Goal: Task Accomplishment & Management: Complete application form

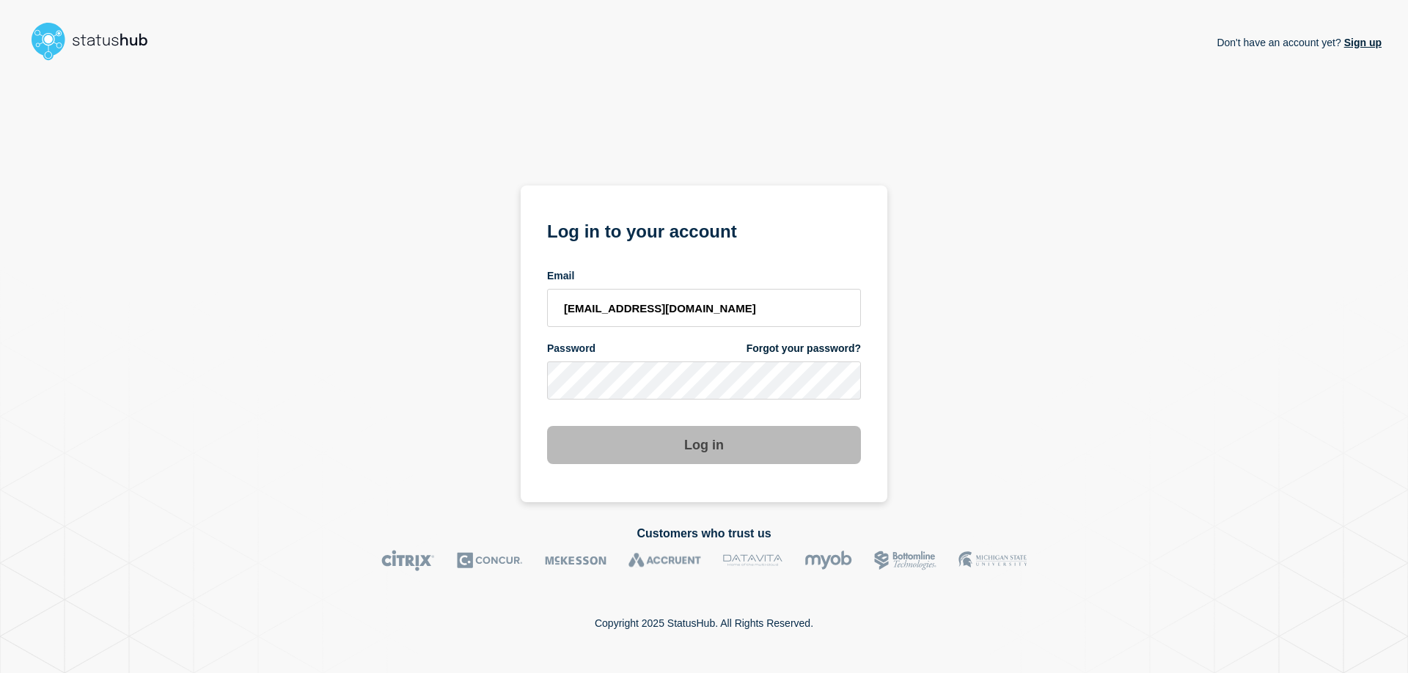
type input "[EMAIL_ADDRESS][DOMAIN_NAME]"
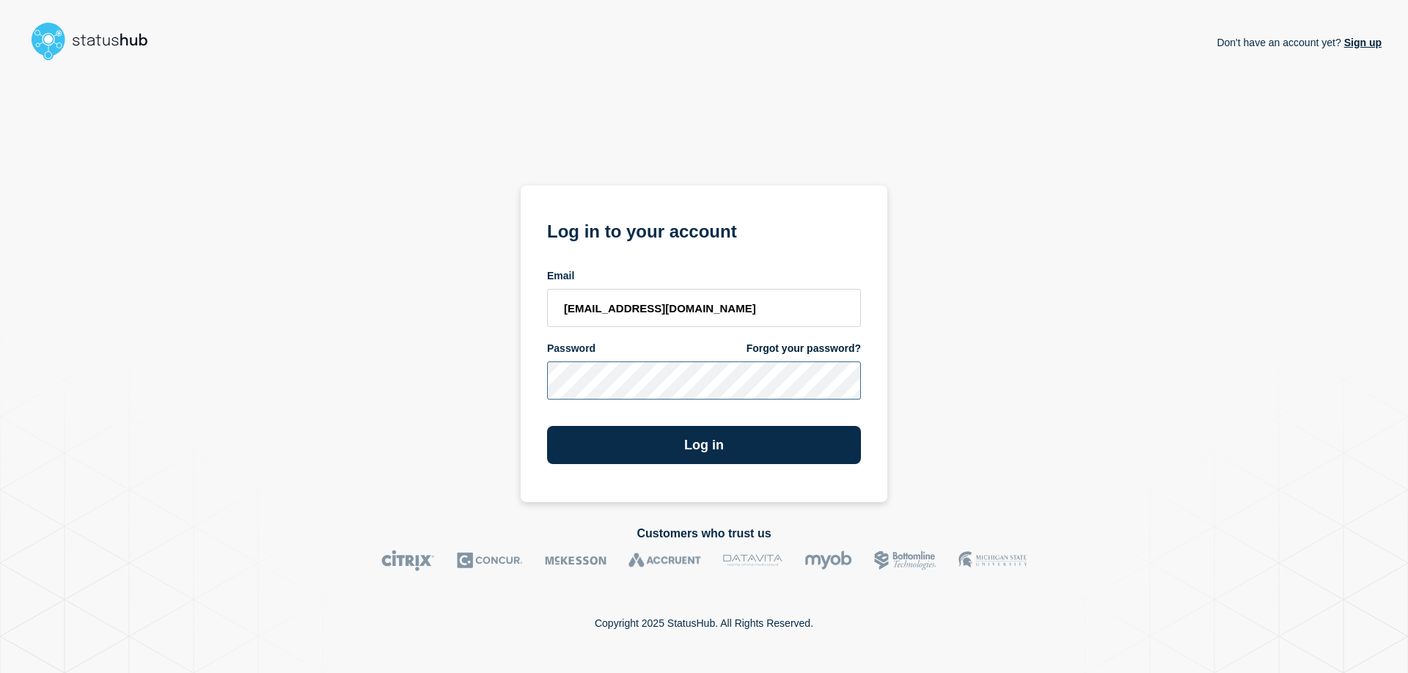
click at [547, 426] on button "Log in" at bounding box center [704, 445] width 314 height 38
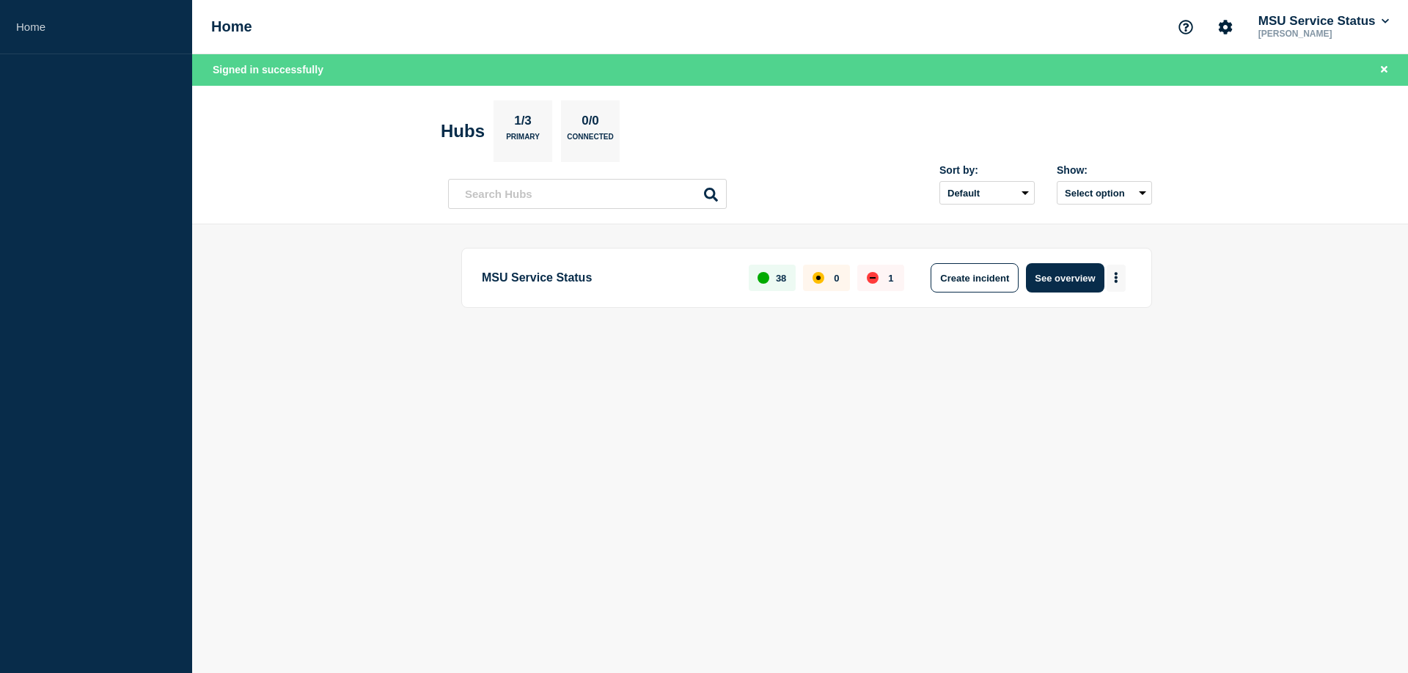
click at [1122, 275] on button "More actions" at bounding box center [1116, 278] width 19 height 27
click at [1093, 320] on button "Create maintenance" at bounding box center [1111, 322] width 99 height 12
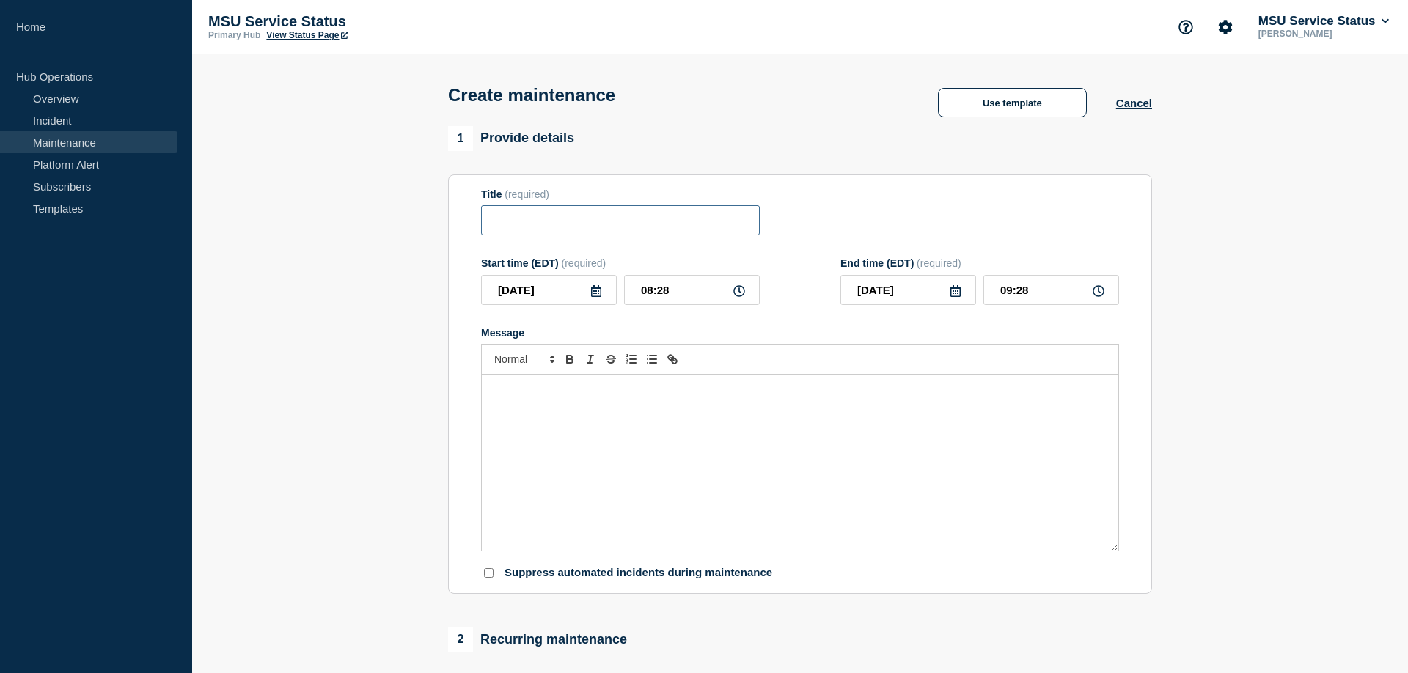
click at [568, 222] on input "Title" at bounding box center [620, 220] width 279 height 30
paste input "[Maintenance] MSU Print Will Be Unavailable During Planned Maintenance on [DATE…"
type input "[Maintenance] MSU Print Will Be Unavailable During Planned Maintenance on [DATE…"
drag, startPoint x: 556, startPoint y: 293, endPoint x: 472, endPoint y: 285, distance: 84.7
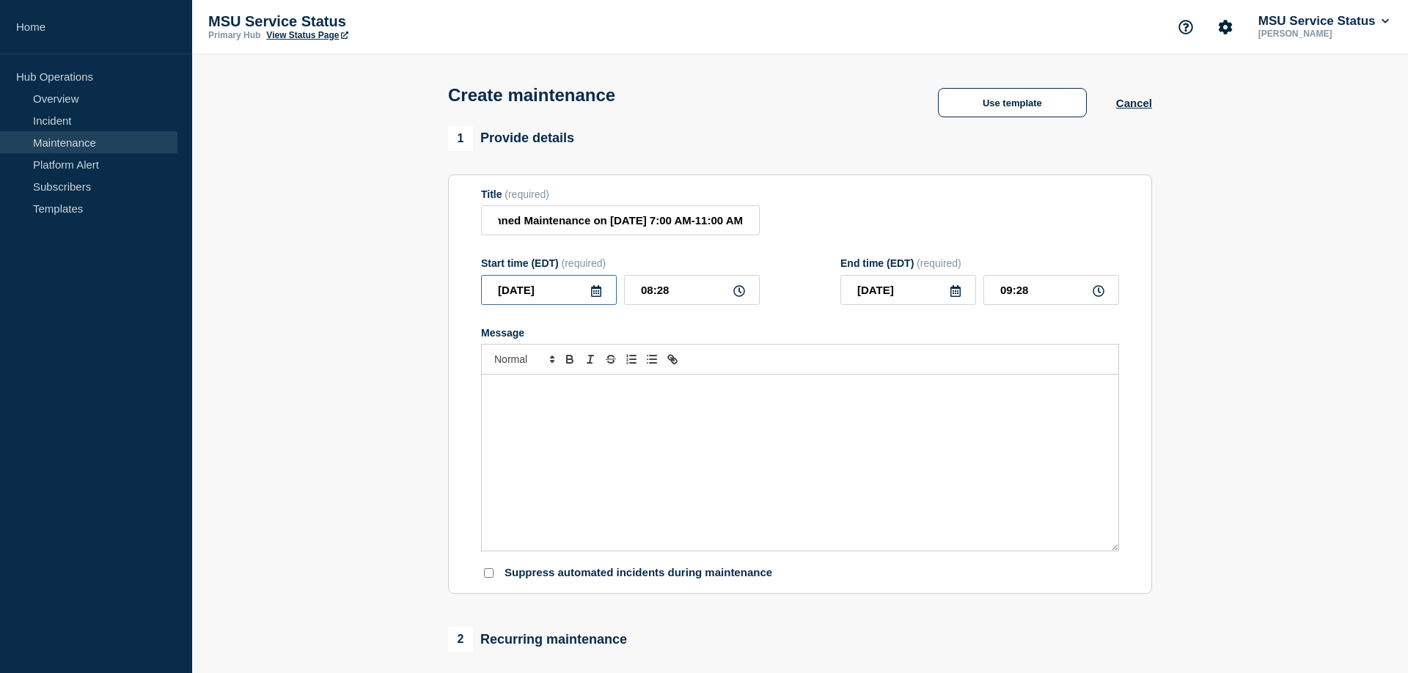
click at [481, 284] on input "[DATE]" at bounding box center [549, 290] width 136 height 30
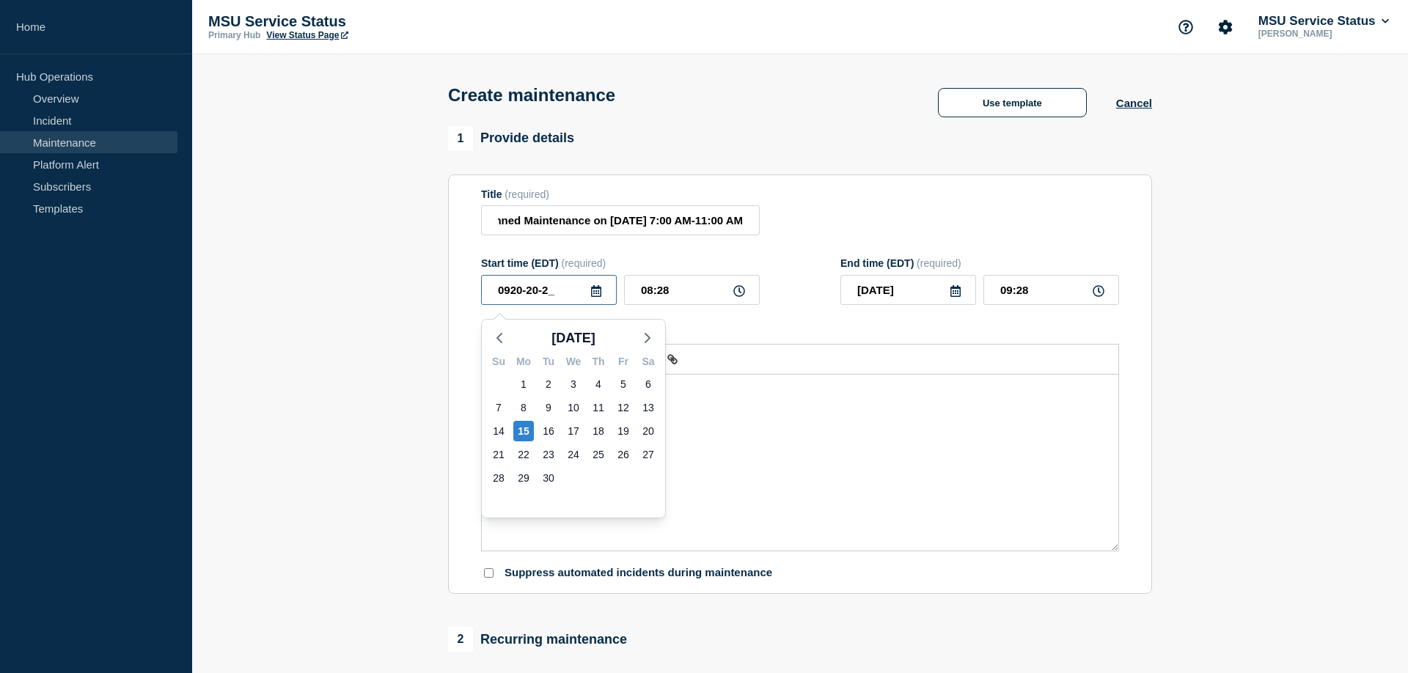
type input "0920-20-25"
drag, startPoint x: 520, startPoint y: 295, endPoint x: 496, endPoint y: 292, distance: 24.4
click at [496, 292] on input "0920-20-25" at bounding box center [549, 290] width 136 height 30
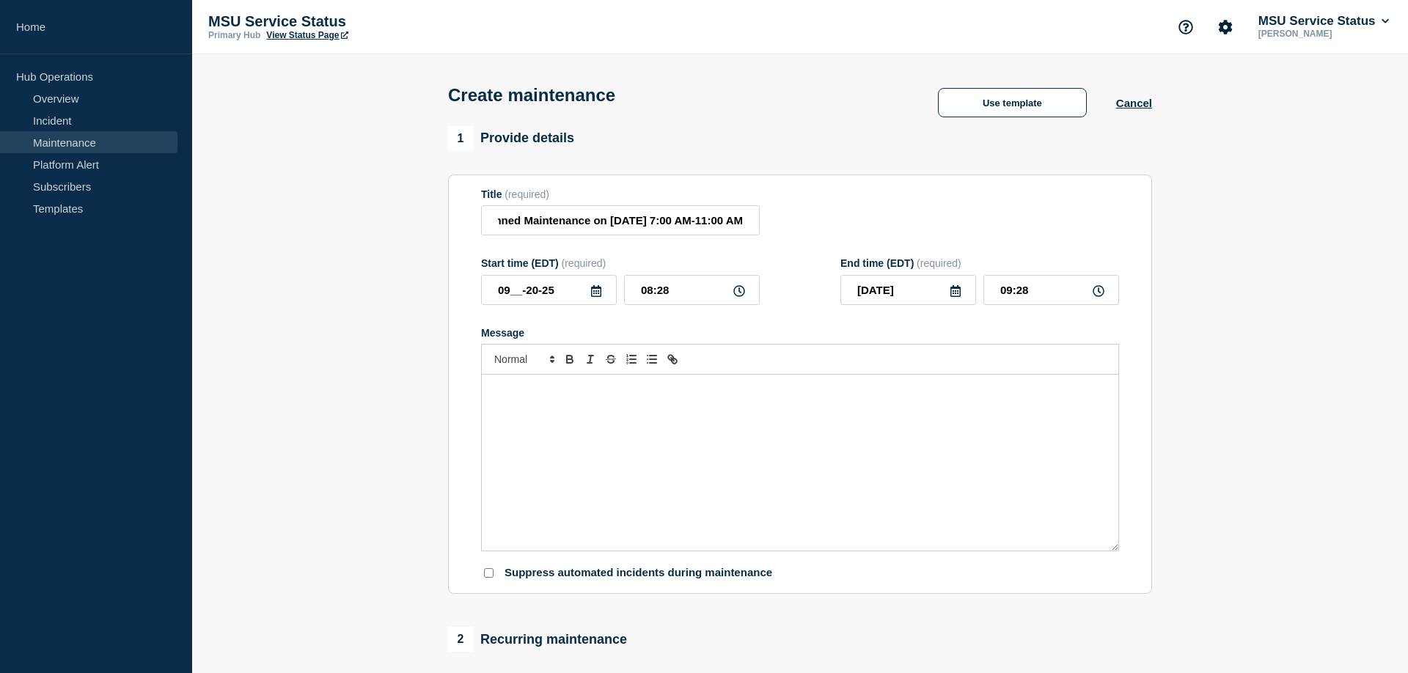
click at [594, 297] on icon at bounding box center [596, 291] width 10 height 12
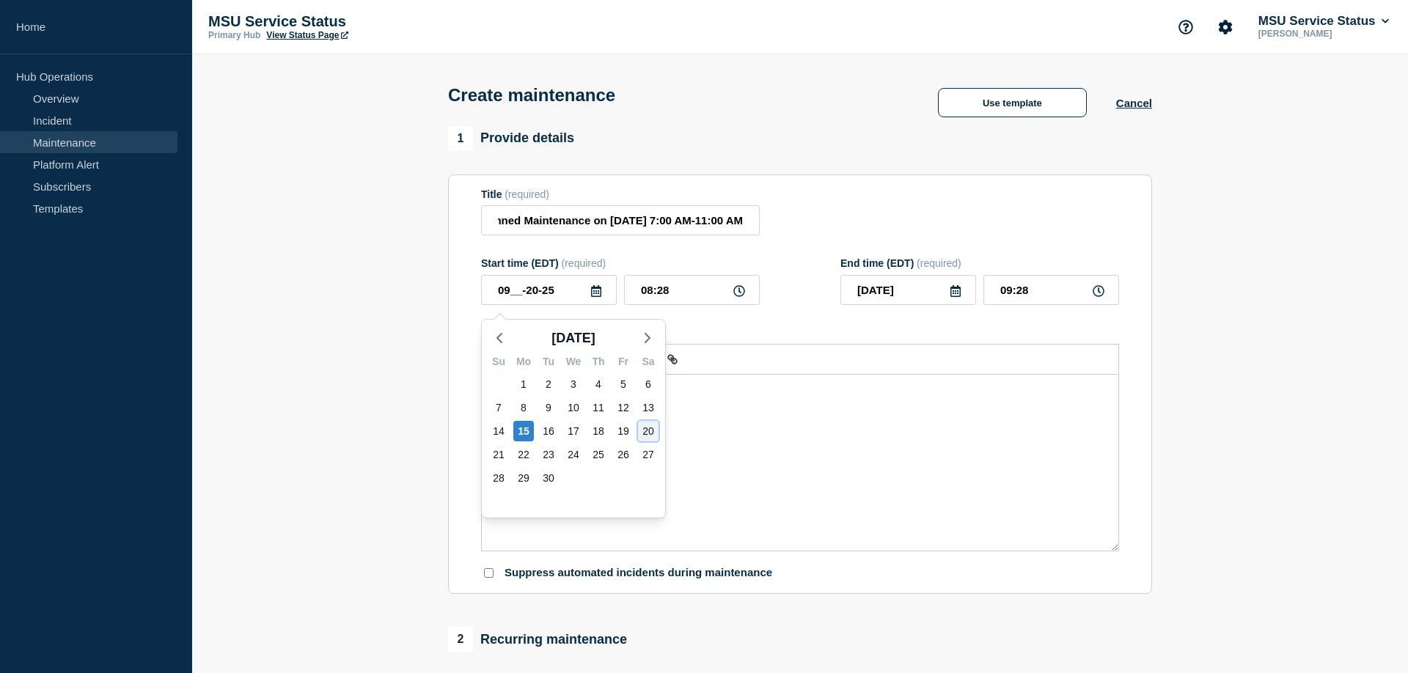
click at [651, 434] on div "20" at bounding box center [648, 431] width 21 height 21
type input "[DATE]"
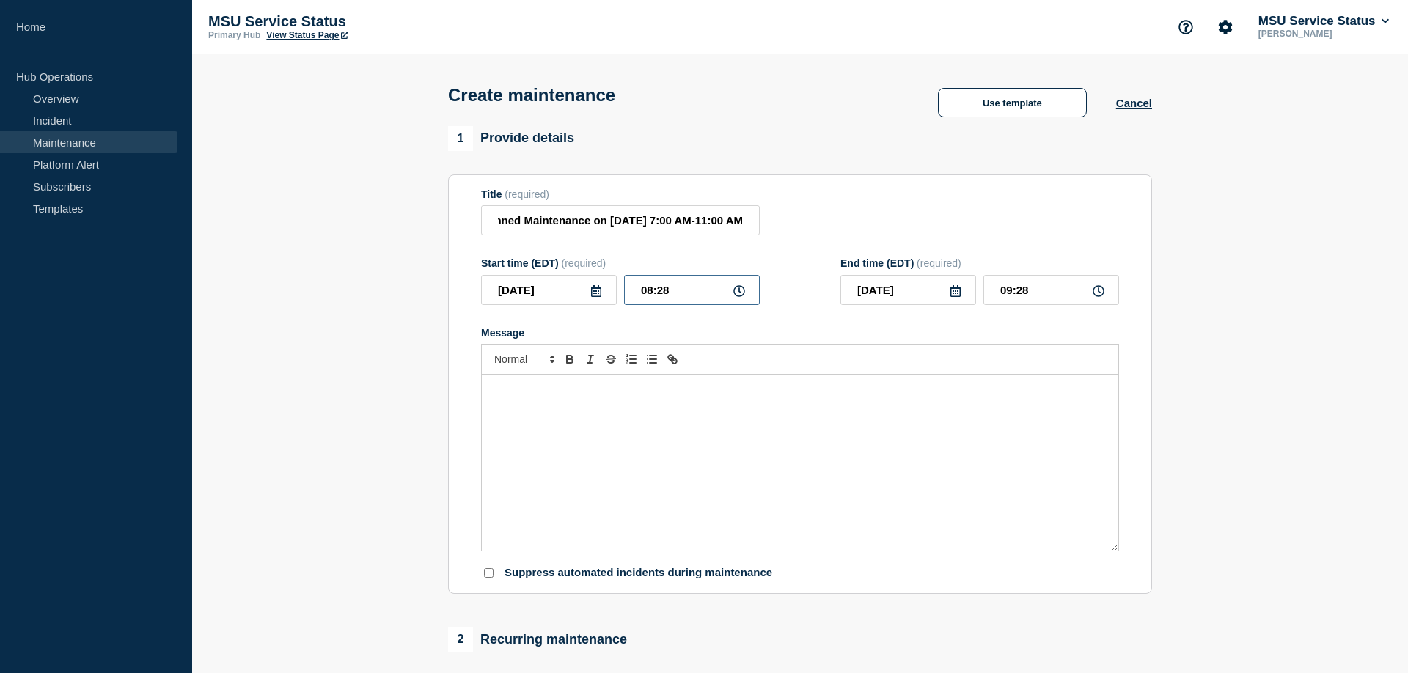
drag, startPoint x: 687, startPoint y: 294, endPoint x: 588, endPoint y: 296, distance: 99.1
click at [624, 296] on input "08:28" at bounding box center [692, 290] width 136 height 30
type input "07:00"
type input "11:00"
click at [540, 418] on div "Message" at bounding box center [800, 463] width 637 height 176
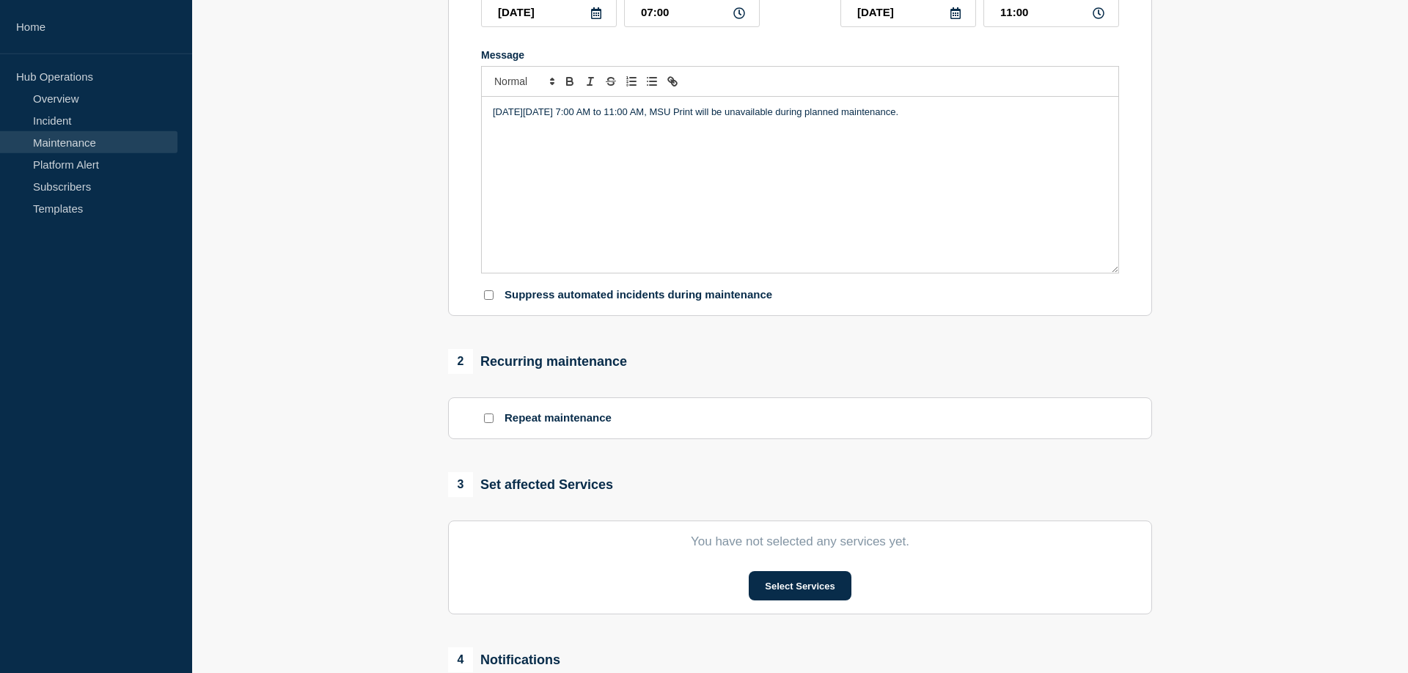
scroll to position [299, 0]
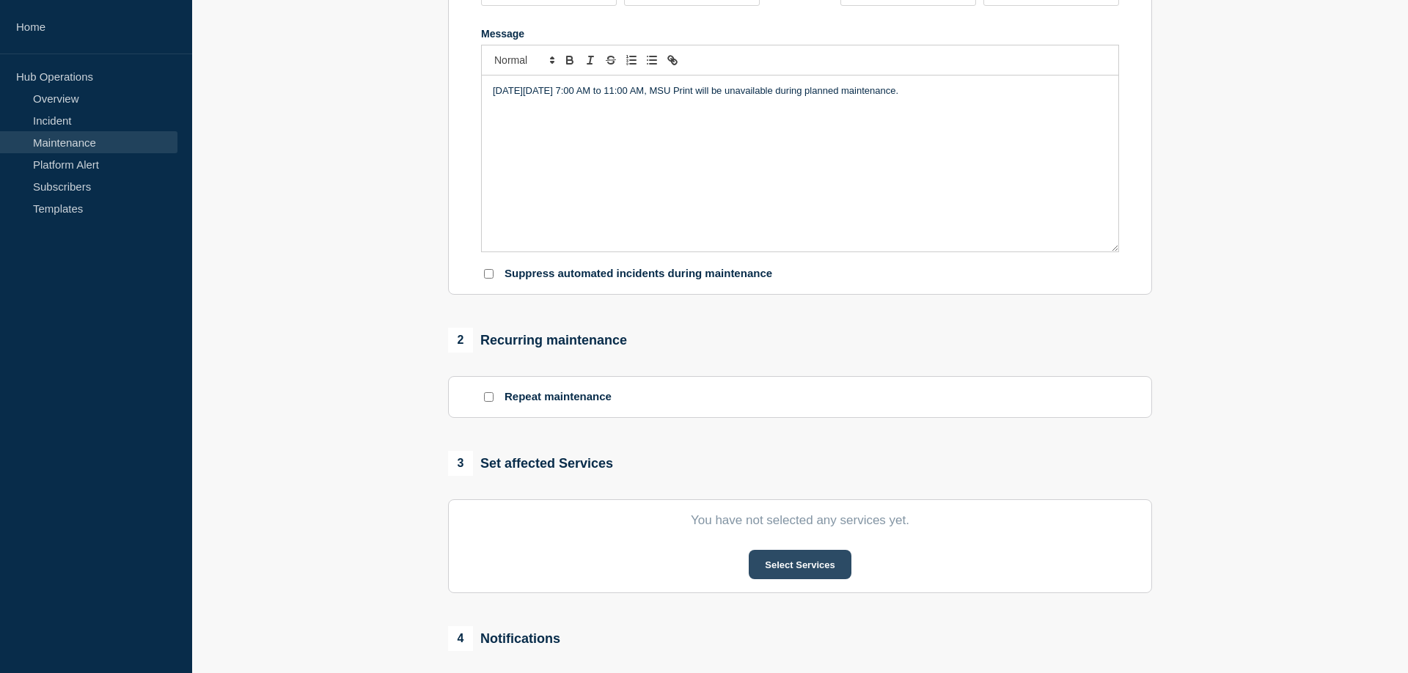
click at [791, 573] on button "Select Services" at bounding box center [800, 564] width 102 height 29
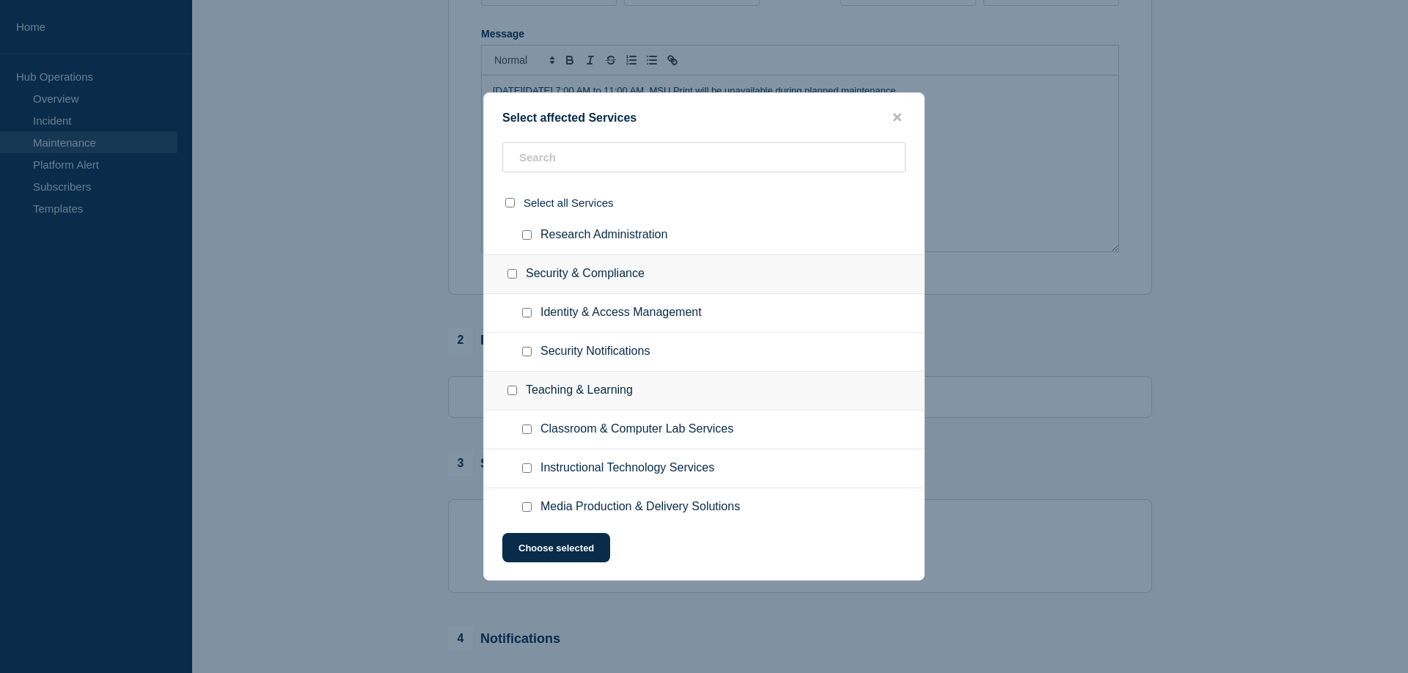
scroll to position [1535, 0]
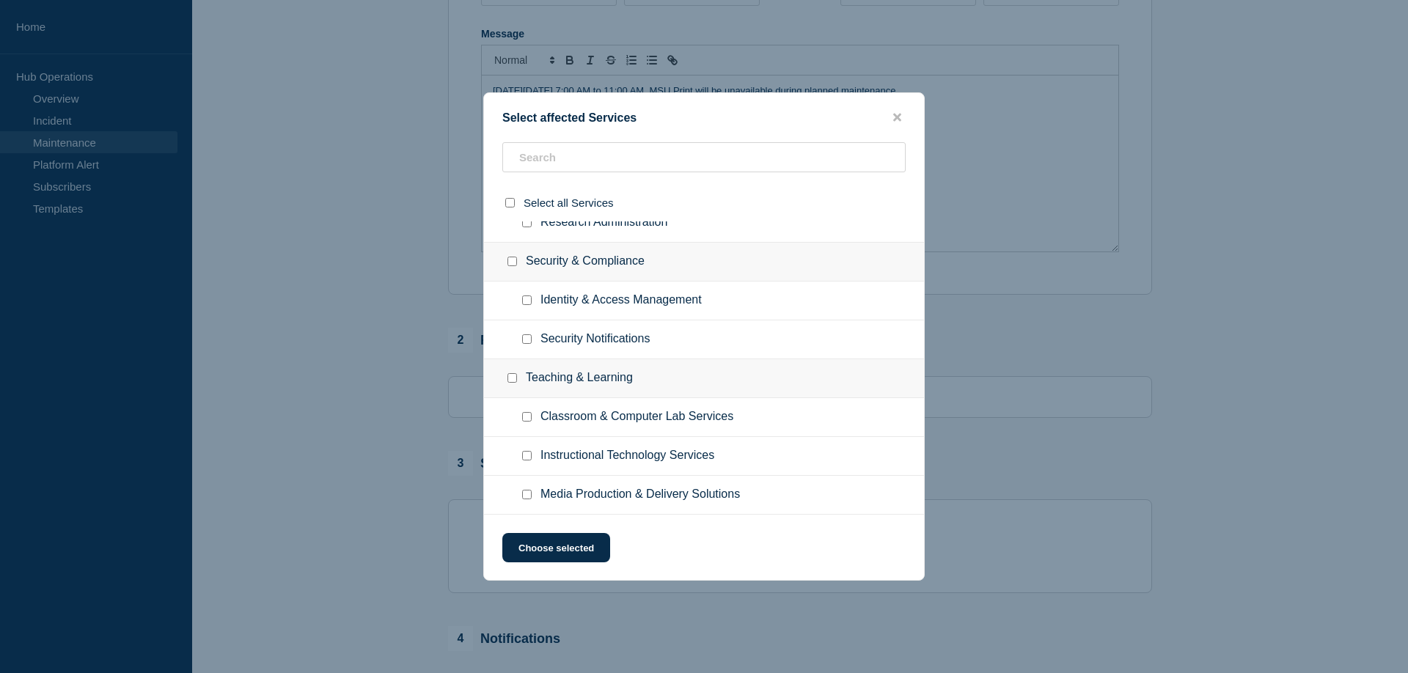
click at [525, 418] on input "Classroom & Computer Lab Services checkbox" at bounding box center [527, 417] width 10 height 10
checkbox input "true"
click at [538, 550] on button "Choose selected" at bounding box center [556, 547] width 108 height 29
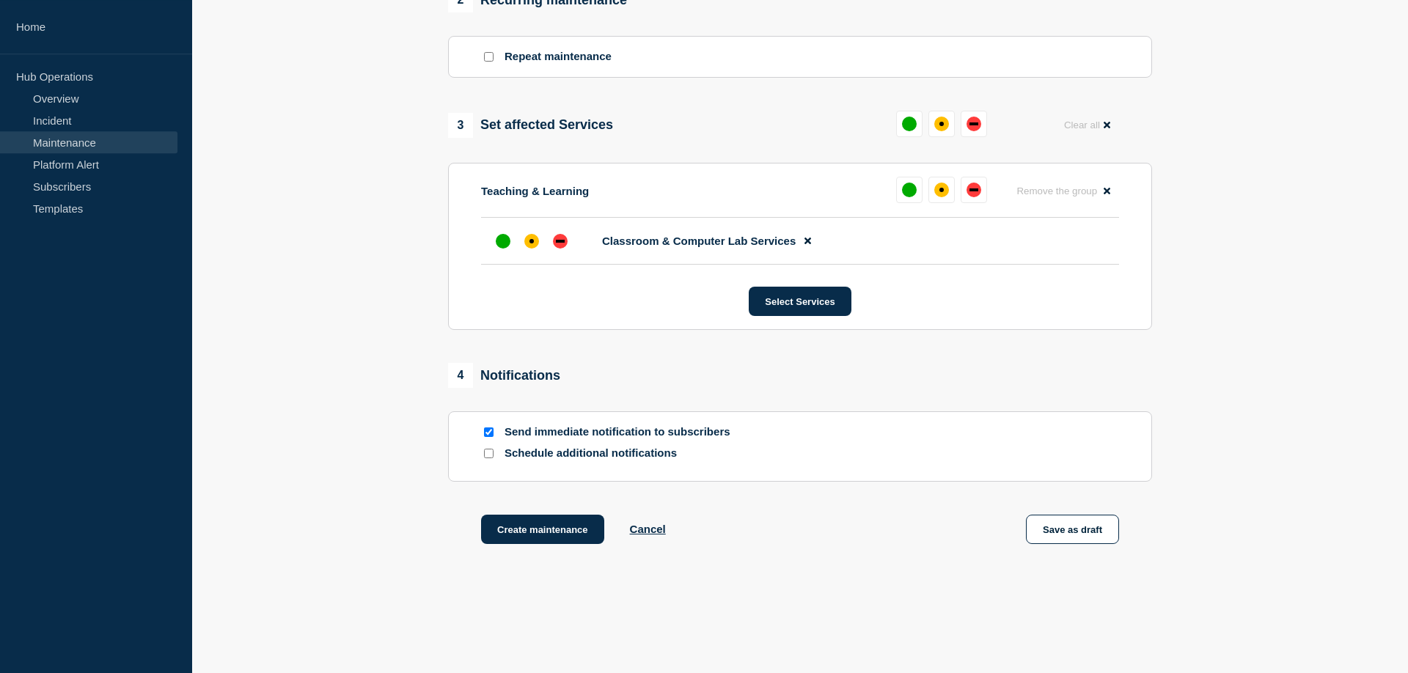
scroll to position [673, 0]
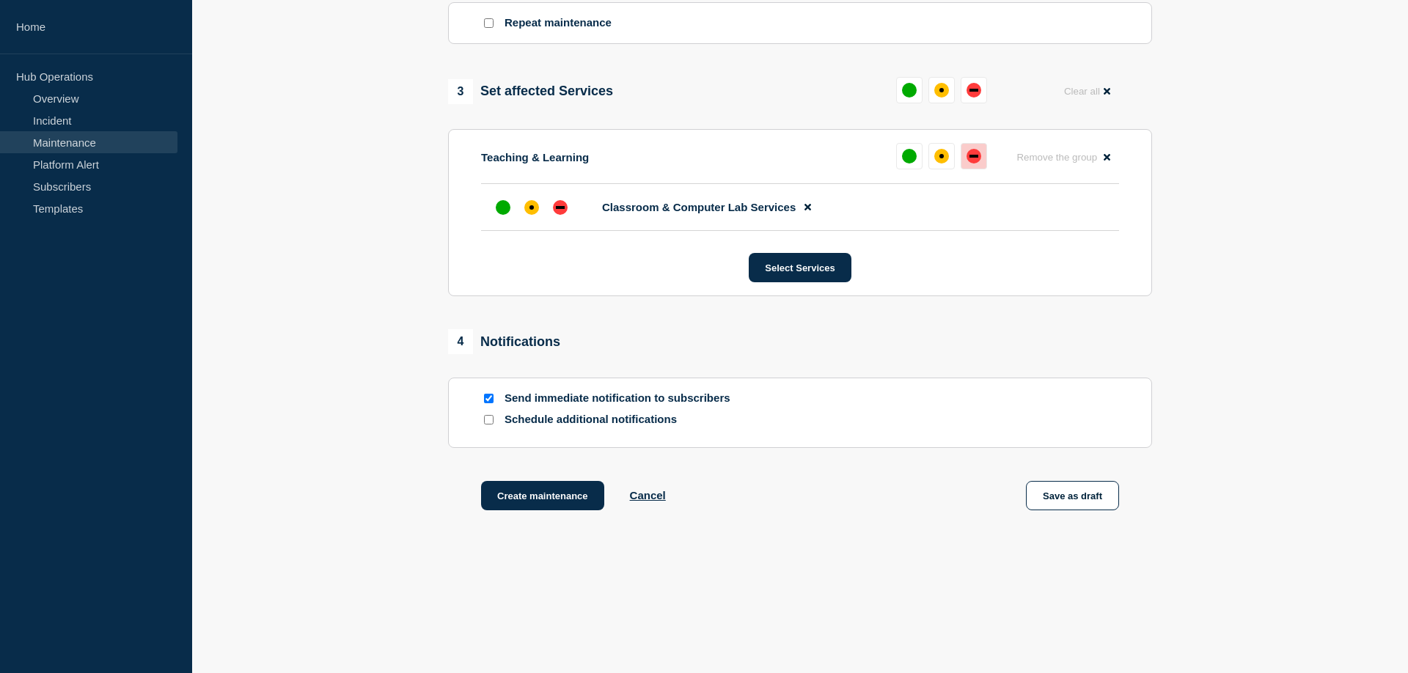
click at [971, 157] on button at bounding box center [974, 156] width 26 height 26
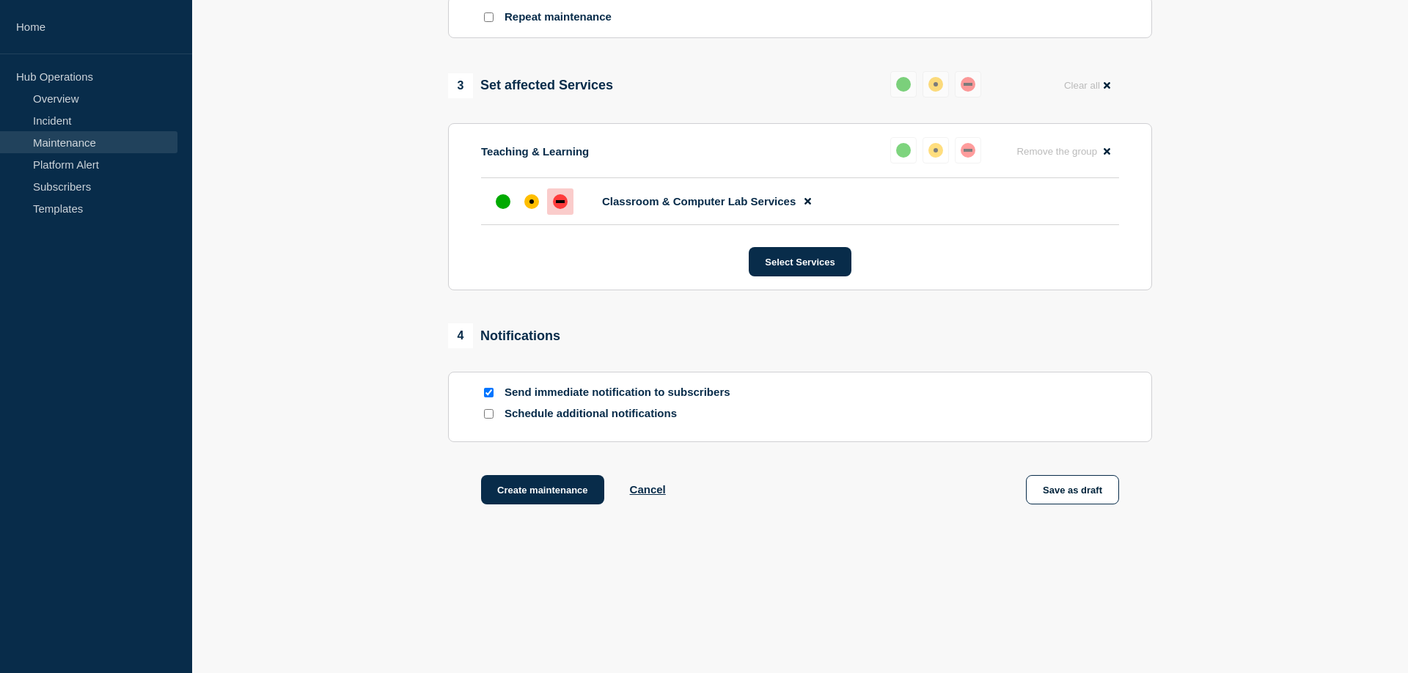
scroll to position [692, 0]
click at [522, 487] on button "Create maintenance" at bounding box center [542, 489] width 123 height 29
